Goal: Leave review/rating

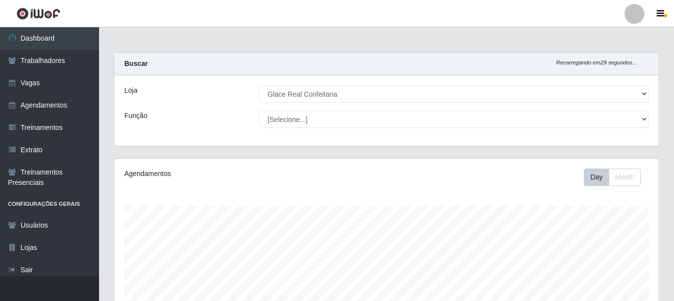
select select "445"
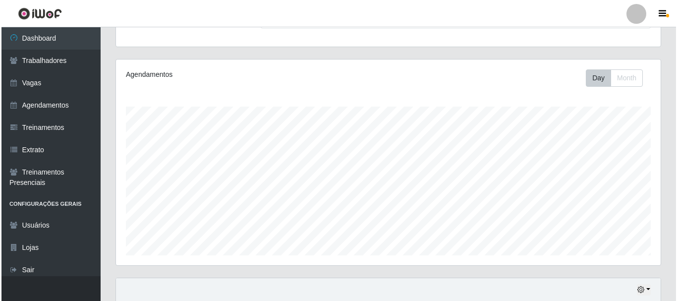
scroll to position [248, 0]
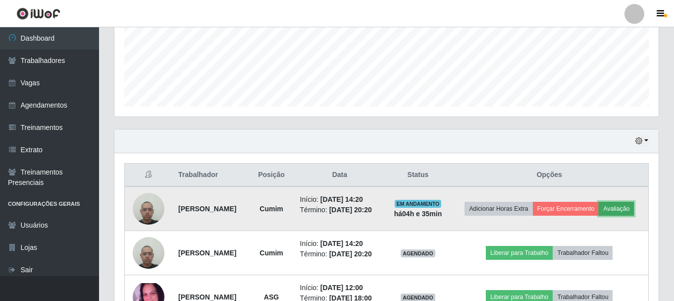
click at [599, 215] on button "Avaliação" at bounding box center [616, 209] width 35 height 14
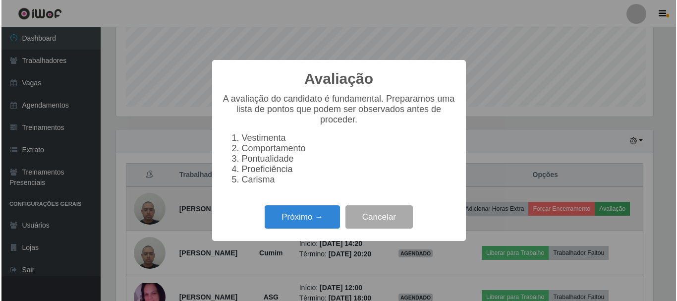
scroll to position [206, 539]
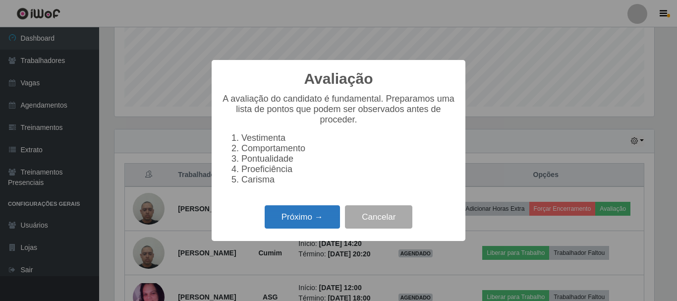
click at [296, 226] on button "Próximo →" at bounding box center [302, 216] width 75 height 23
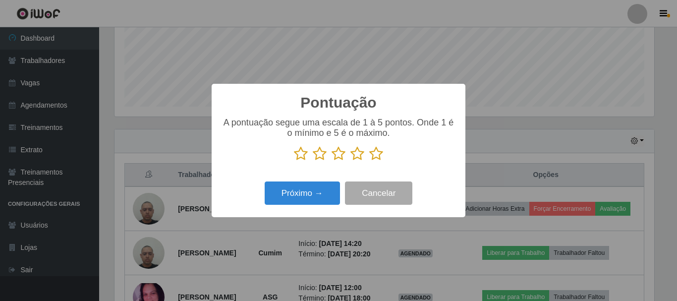
click at [374, 160] on icon at bounding box center [376, 153] width 14 height 15
click at [369, 161] on input "radio" at bounding box center [369, 161] width 0 height 0
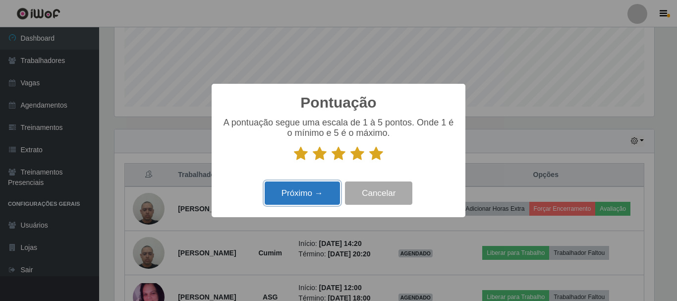
click at [319, 193] on button "Próximo →" at bounding box center [302, 192] width 75 height 23
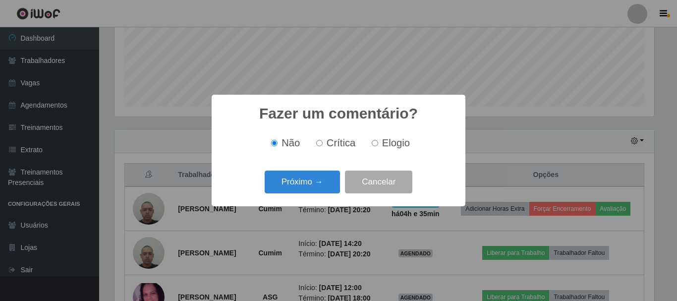
click at [376, 144] on input "Elogio" at bounding box center [375, 143] width 6 height 6
radio input "true"
click at [318, 183] on button "Próximo →" at bounding box center [302, 181] width 75 height 23
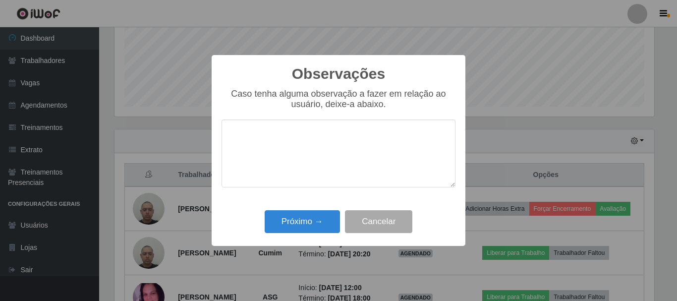
click at [343, 174] on textarea at bounding box center [338, 153] width 234 height 68
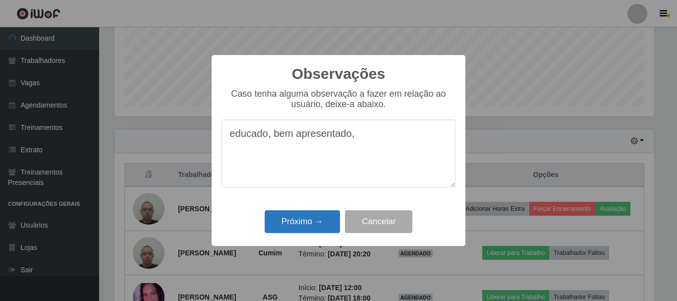
type textarea "educado, bem apresentado,"
click at [316, 219] on button "Próximo →" at bounding box center [302, 221] width 75 height 23
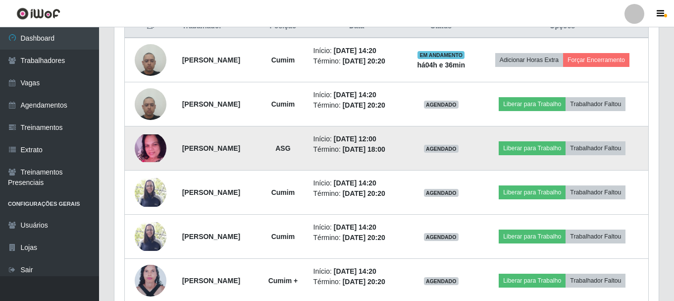
scroll to position [99, 0]
